Goal: Task Accomplishment & Management: Manage account settings

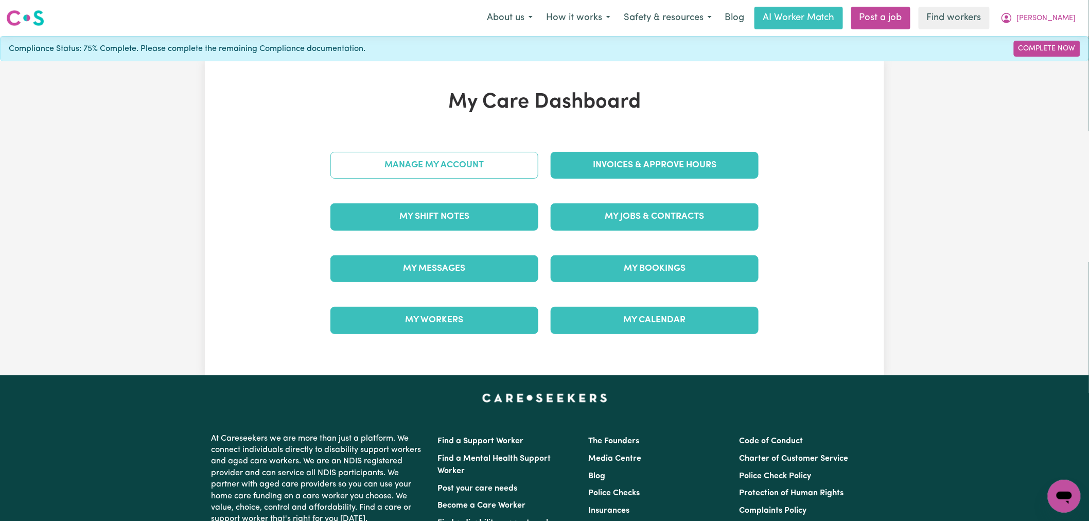
click at [419, 171] on link "Manage My Account" at bounding box center [434, 165] width 208 height 27
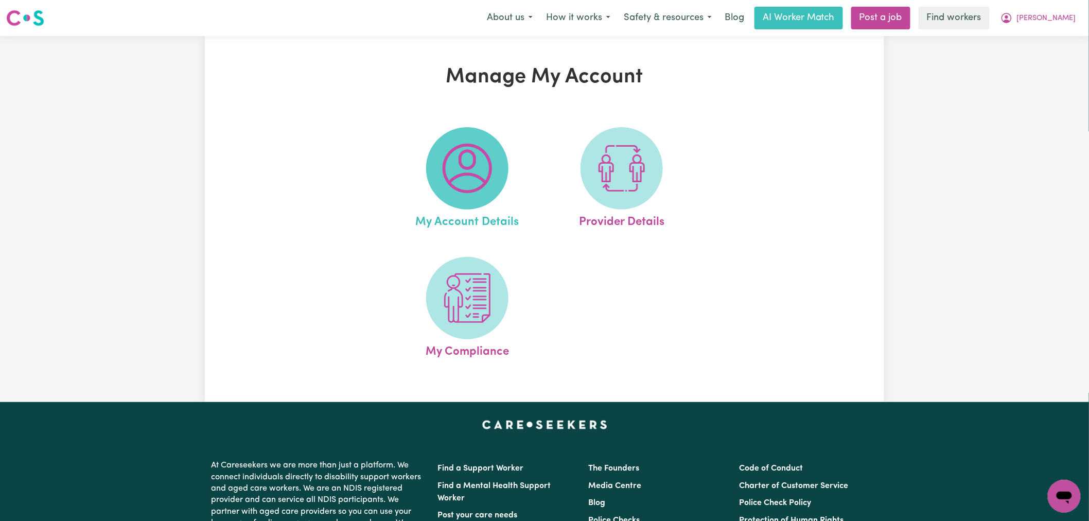
click at [465, 191] on img at bounding box center [467, 168] width 49 height 49
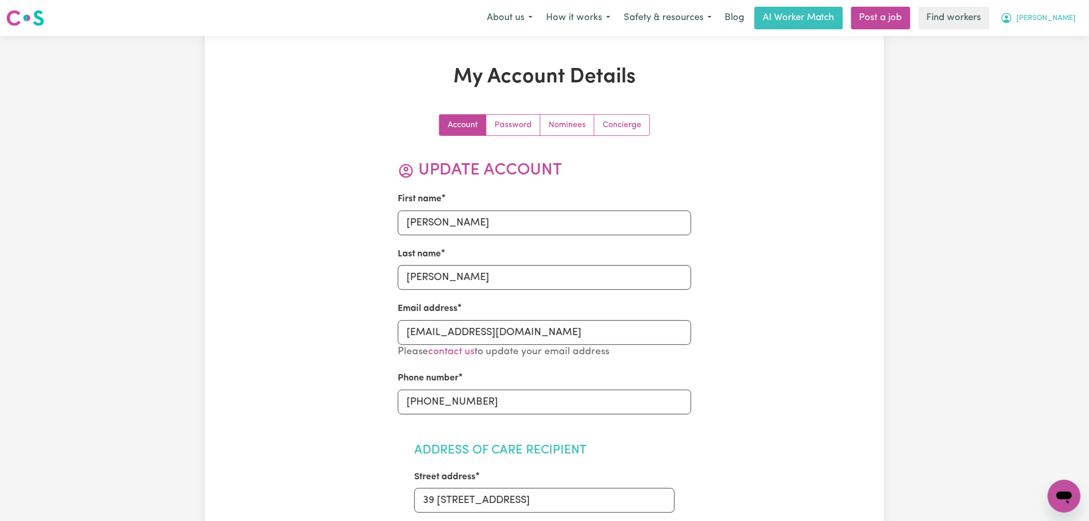
click at [1055, 23] on button "[PERSON_NAME]" at bounding box center [1038, 18] width 89 height 22
click at [1055, 39] on link "My Dashboard" at bounding box center [1041, 40] width 81 height 20
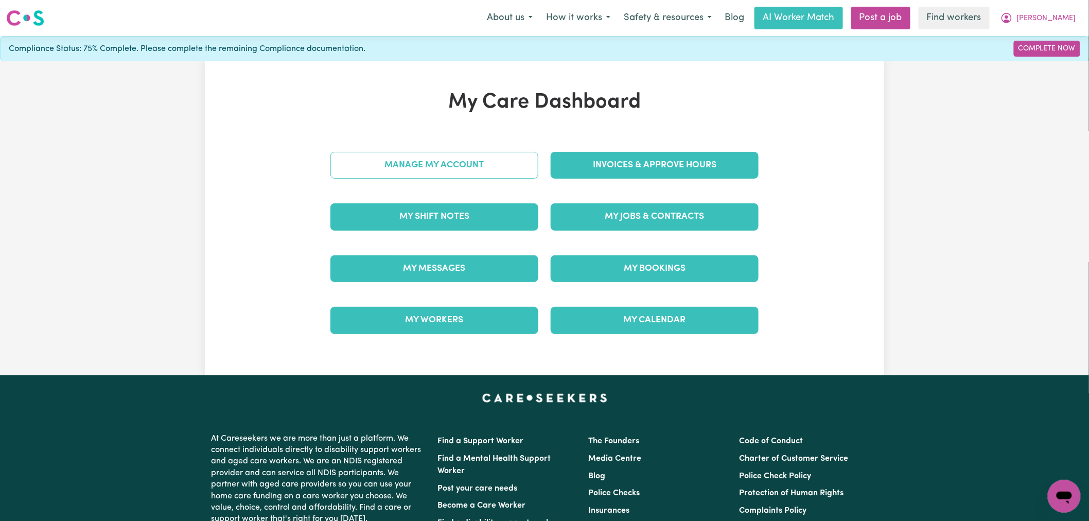
click at [460, 167] on link "Manage My Account" at bounding box center [434, 165] width 208 height 27
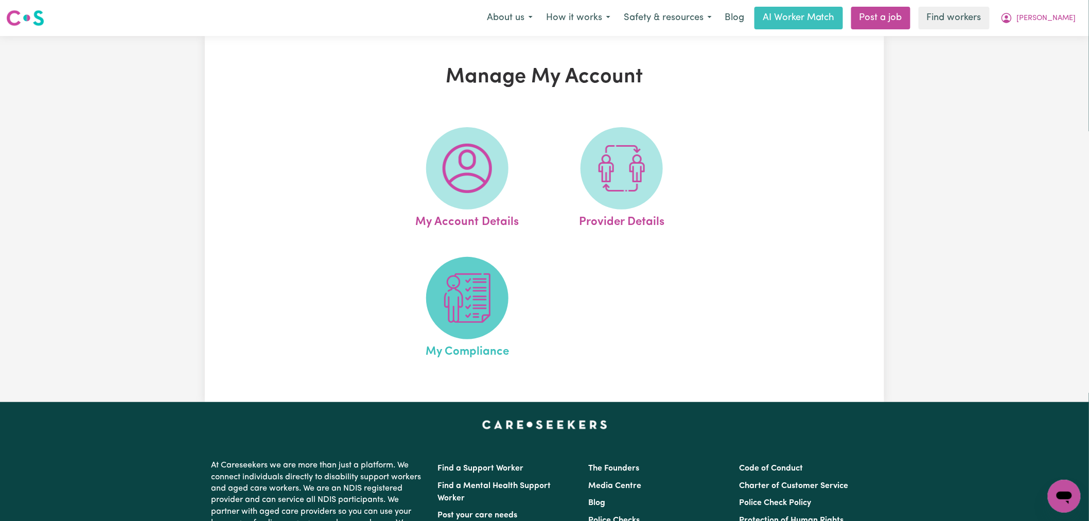
click at [471, 320] on img at bounding box center [467, 297] width 49 height 49
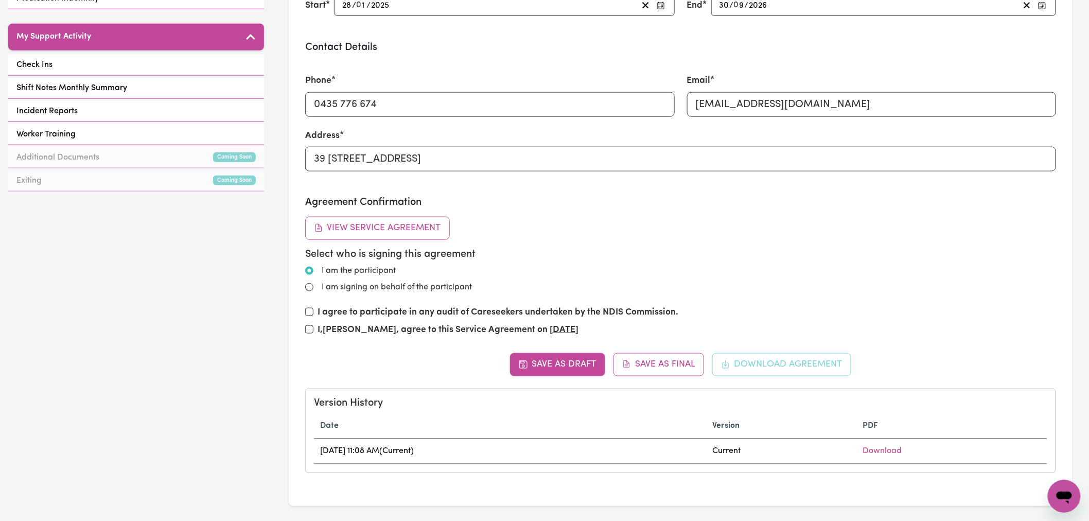
scroll to position [515, 0]
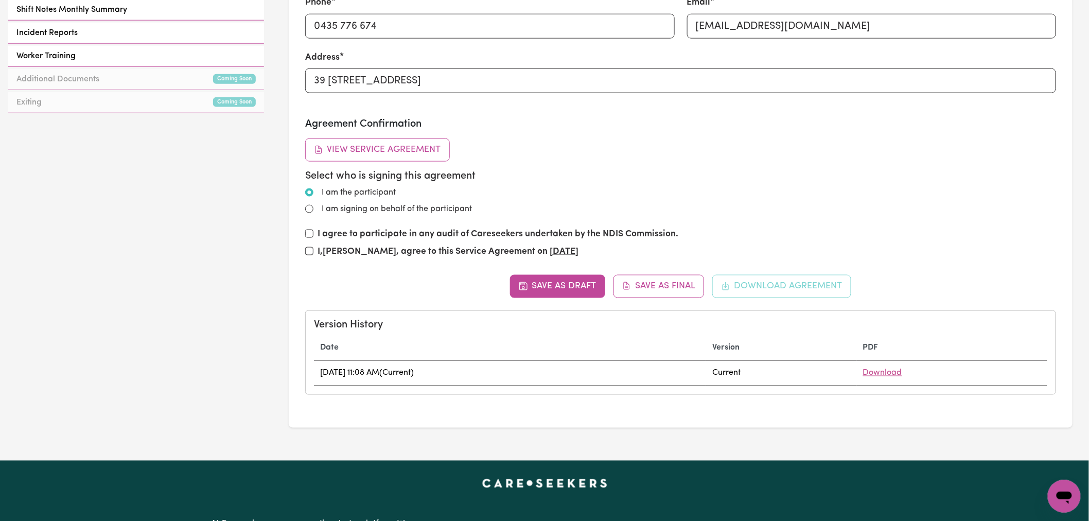
click at [902, 375] on link "Download" at bounding box center [882, 373] width 39 height 8
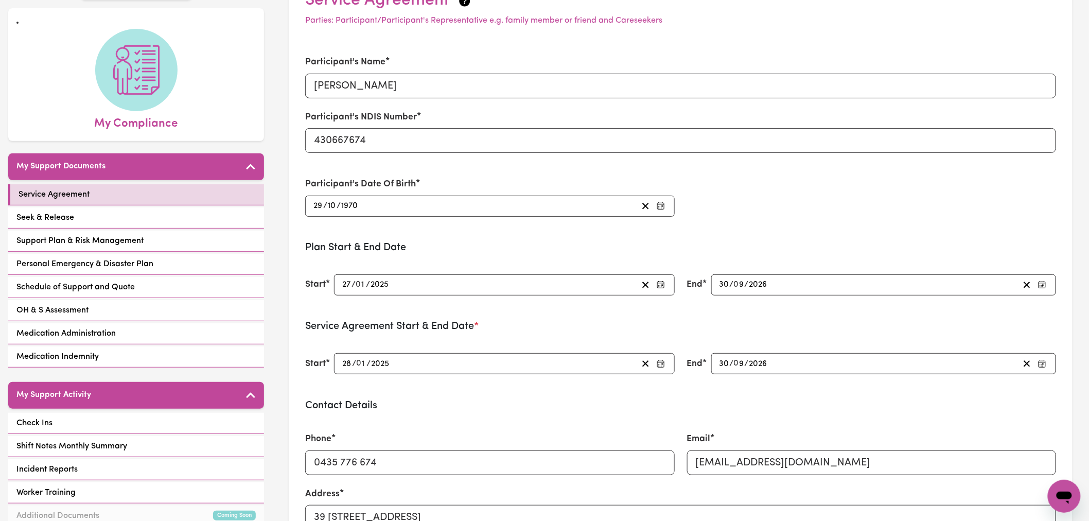
scroll to position [0, 0]
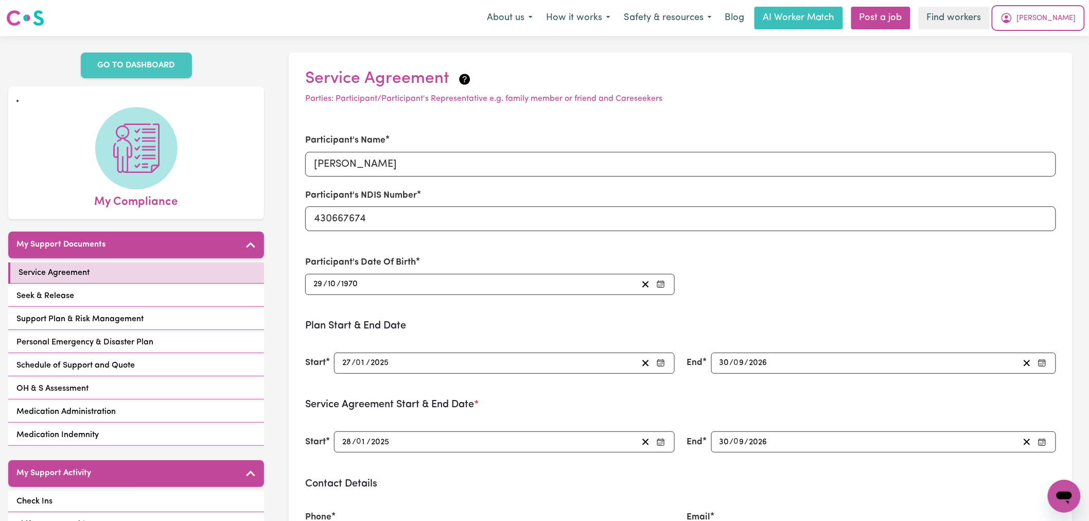
drag, startPoint x: 1068, startPoint y: 16, endPoint x: 1069, endPoint y: 29, distance: 12.4
click at [1068, 16] on span "[PERSON_NAME]" at bounding box center [1046, 18] width 59 height 11
click at [1059, 59] on link "Logout" at bounding box center [1041, 59] width 81 height 20
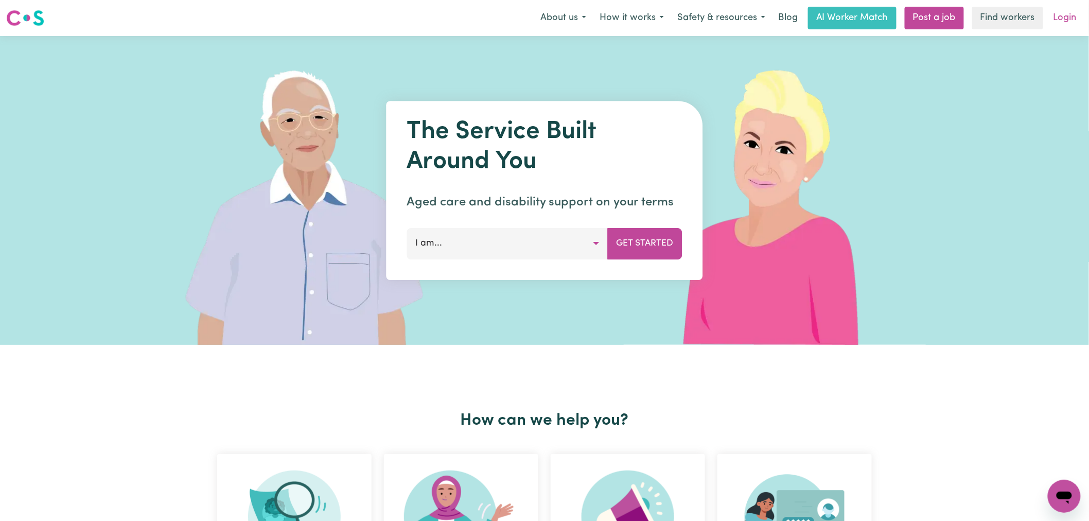
click at [1068, 16] on link "Login" at bounding box center [1065, 18] width 36 height 23
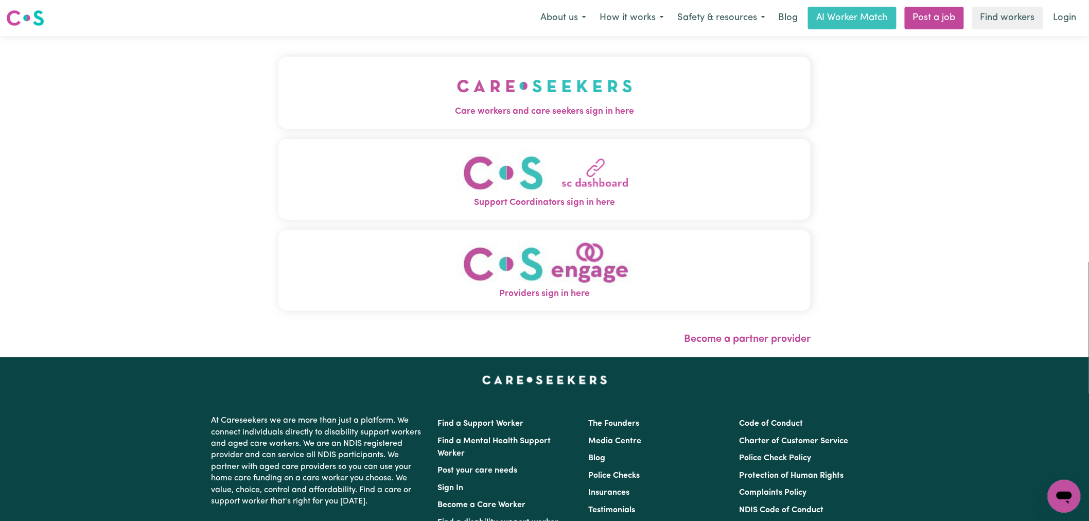
click at [395, 98] on button "Care workers and care seekers sign in here" at bounding box center [544, 93] width 532 height 72
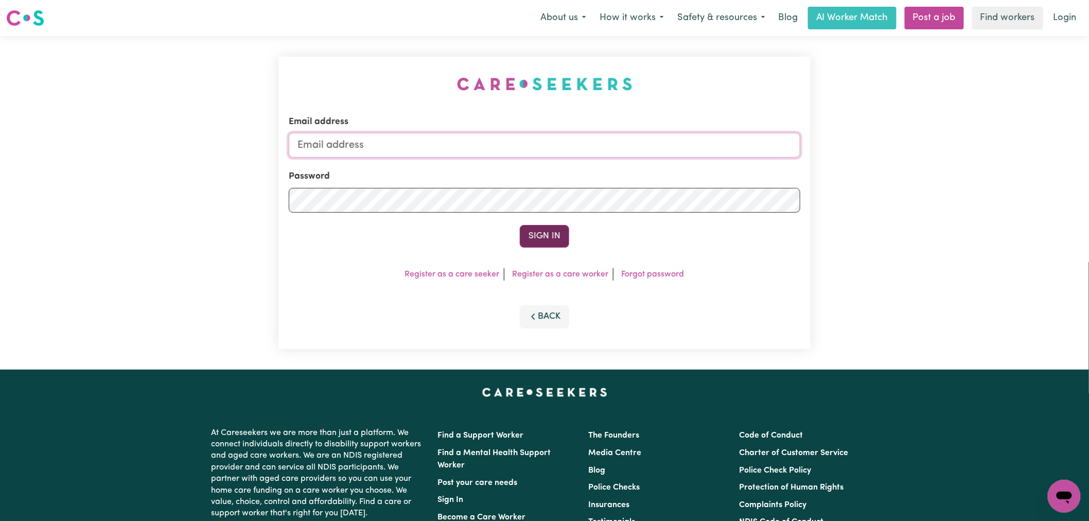
type input "[PERSON_NAME][EMAIL_ADDRESS][DOMAIN_NAME]"
click at [546, 235] on button "Sign In" at bounding box center [544, 236] width 49 height 23
